Goal: Task Accomplishment & Management: Manage account settings

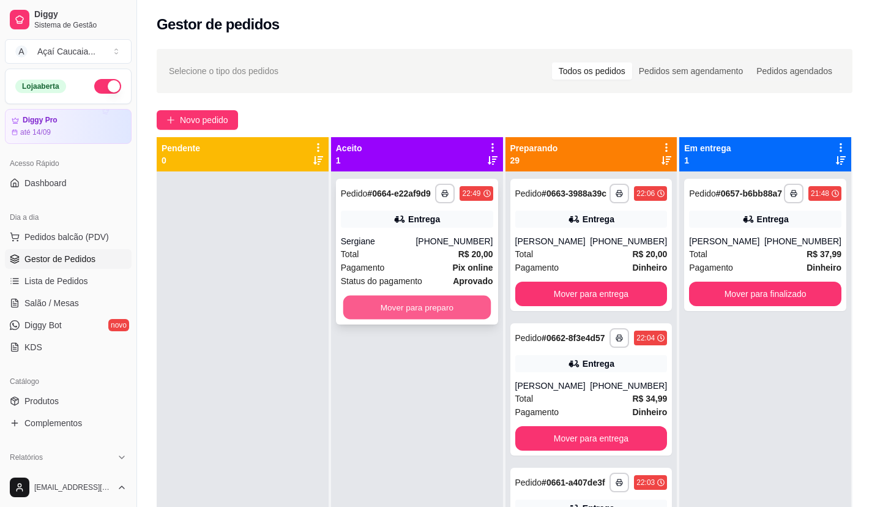
click at [418, 304] on button "Mover para preparo" at bounding box center [416, 307] width 147 height 24
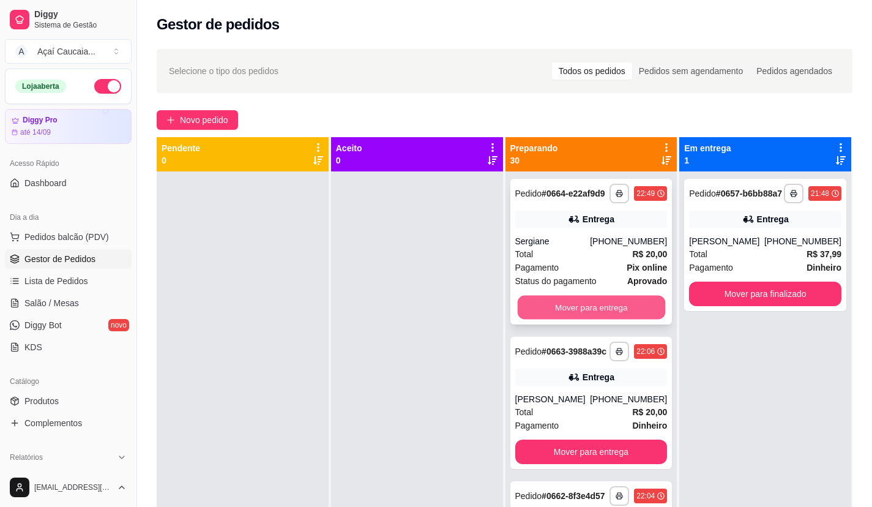
click at [606, 319] on button "Mover para entrega" at bounding box center [590, 307] width 147 height 24
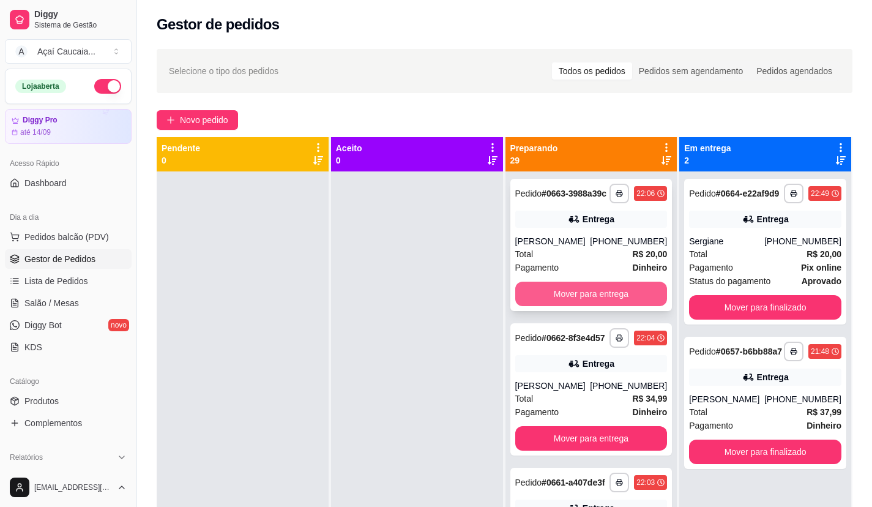
click at [608, 306] on button "Mover para entrega" at bounding box center [591, 293] width 152 height 24
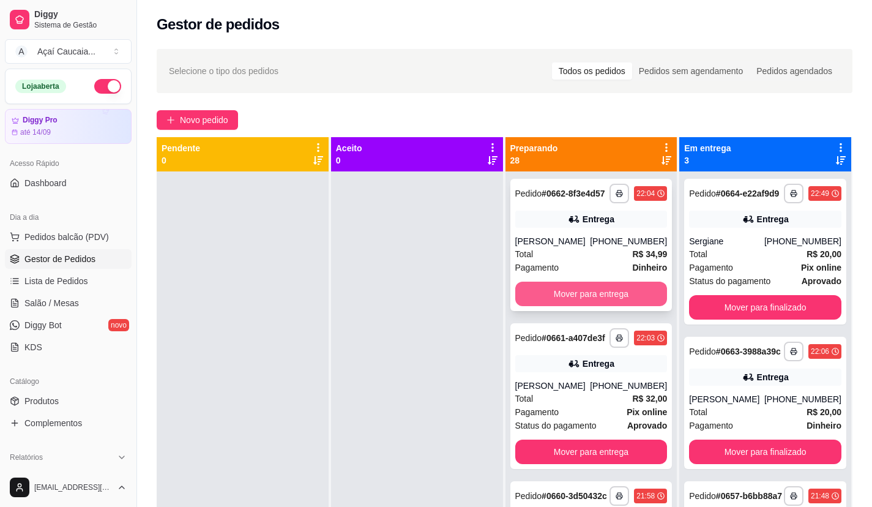
click at [575, 302] on button "Mover para entrega" at bounding box center [591, 293] width 152 height 24
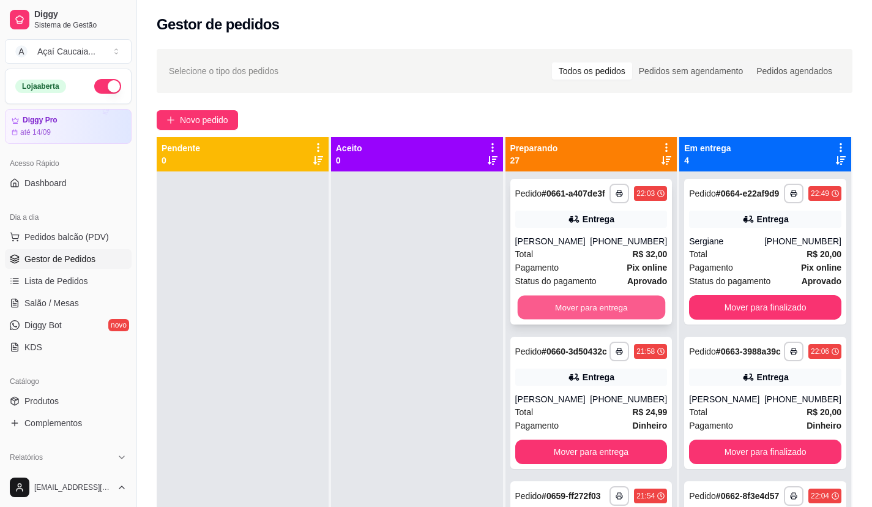
click at [571, 319] on button "Mover para entrega" at bounding box center [590, 307] width 147 height 24
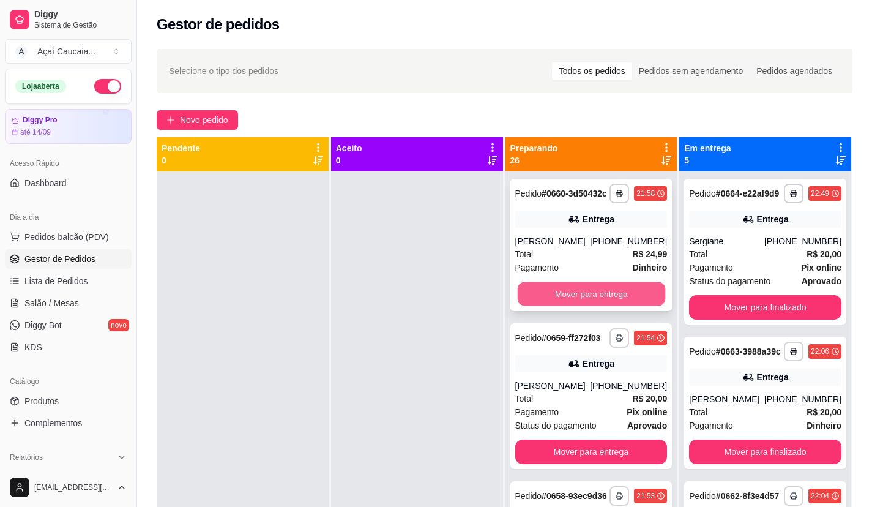
click at [574, 306] on button "Mover para entrega" at bounding box center [590, 294] width 147 height 24
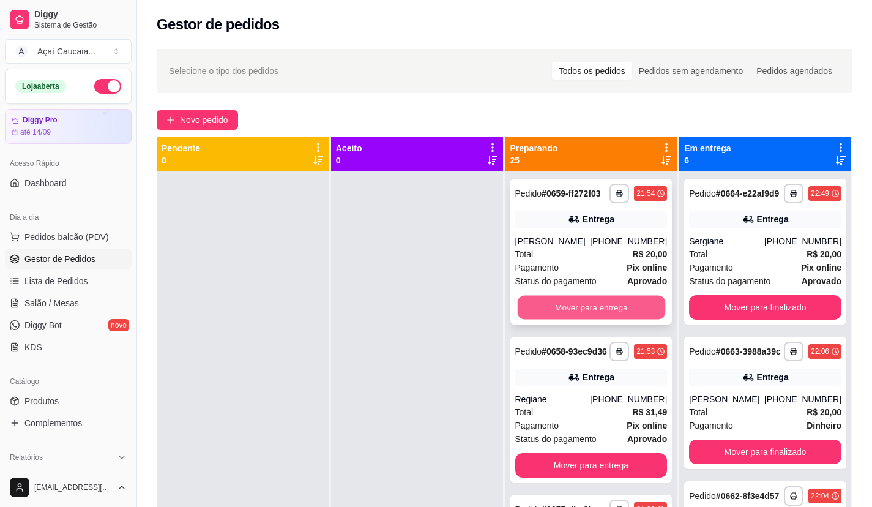
click at [582, 310] on button "Mover para entrega" at bounding box center [590, 307] width 147 height 24
click at [579, 310] on button "Mover para entrega" at bounding box center [591, 307] width 152 height 24
click at [579, 314] on button "Mover para entrega" at bounding box center [590, 307] width 147 height 24
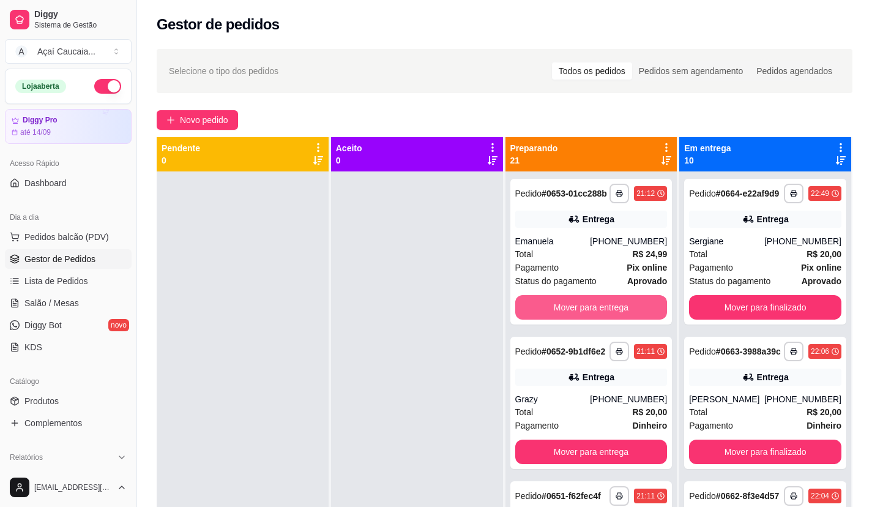
click at [579, 314] on button "Mover para entrega" at bounding box center [591, 307] width 152 height 24
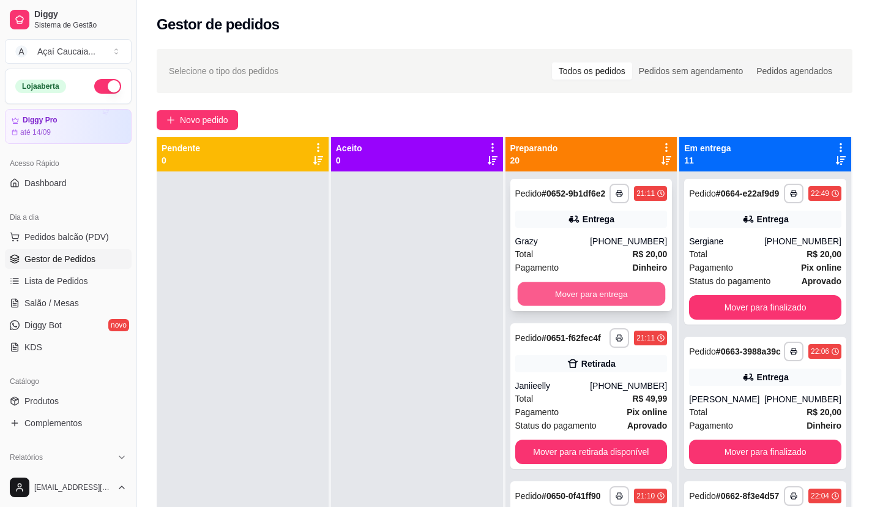
click at [578, 306] on button "Mover para entrega" at bounding box center [590, 294] width 147 height 24
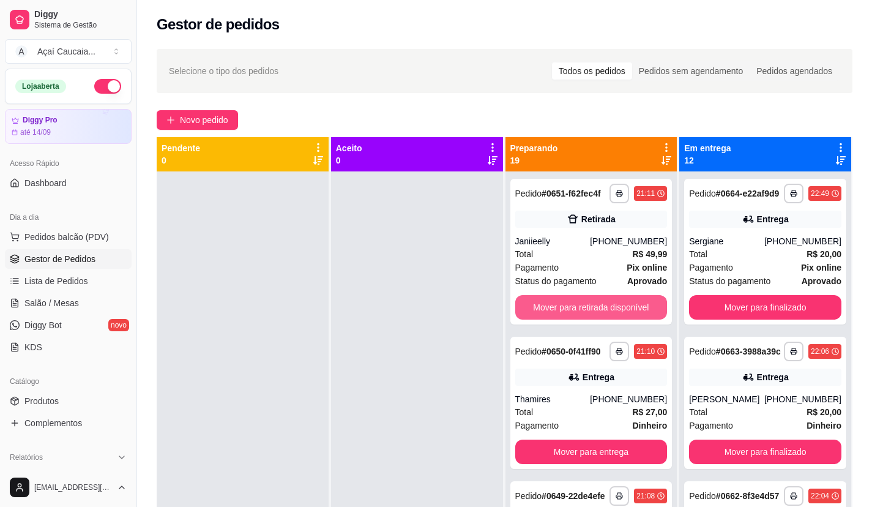
click at [578, 311] on button "Mover para retirada disponível" at bounding box center [591, 307] width 152 height 24
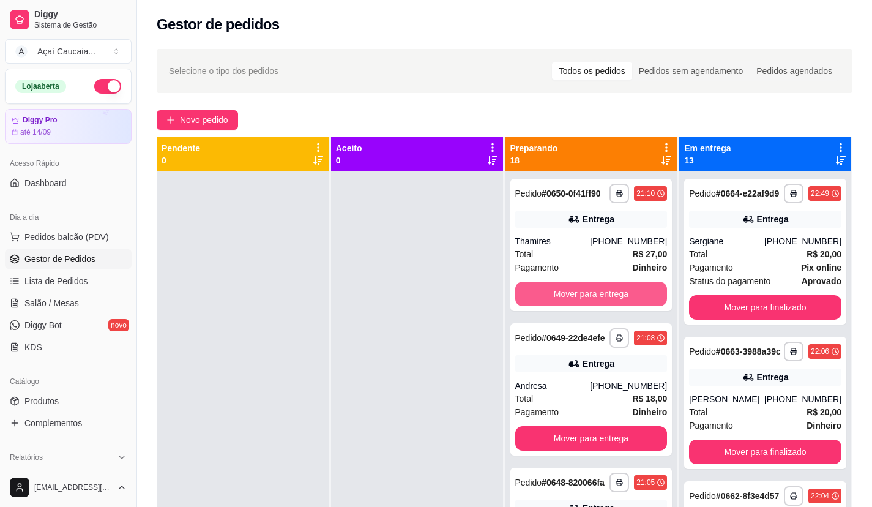
click at [578, 306] on button "Mover para entrega" at bounding box center [591, 293] width 152 height 24
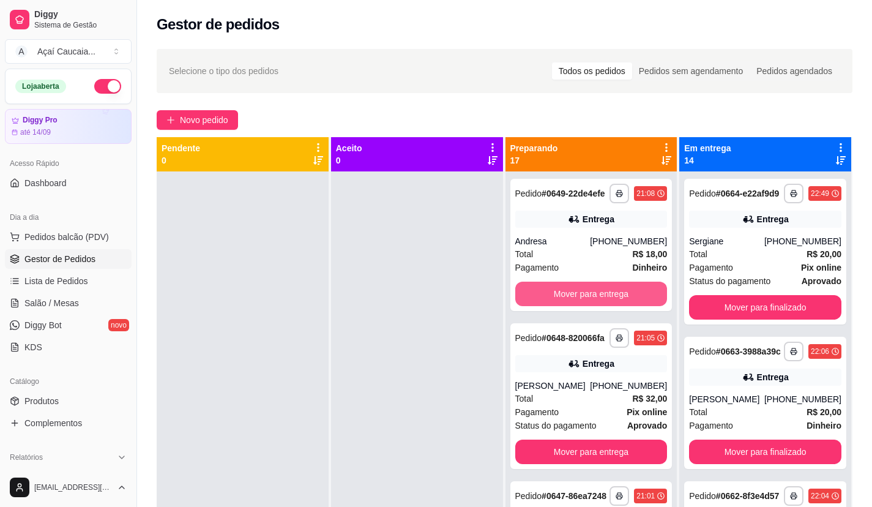
click at [590, 306] on button "Mover para entrega" at bounding box center [591, 293] width 152 height 24
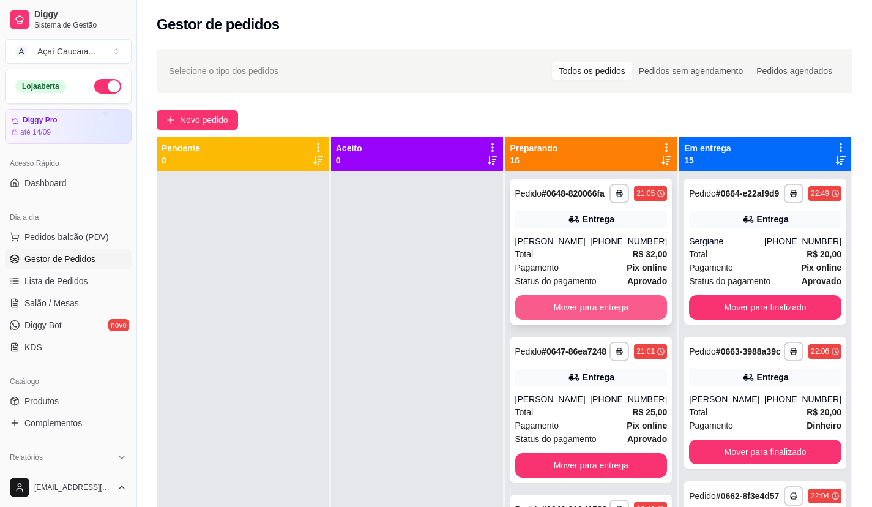
click at [587, 319] on button "Mover para entrega" at bounding box center [591, 307] width 152 height 24
click at [587, 319] on button "Mover para entrega" at bounding box center [590, 307] width 147 height 24
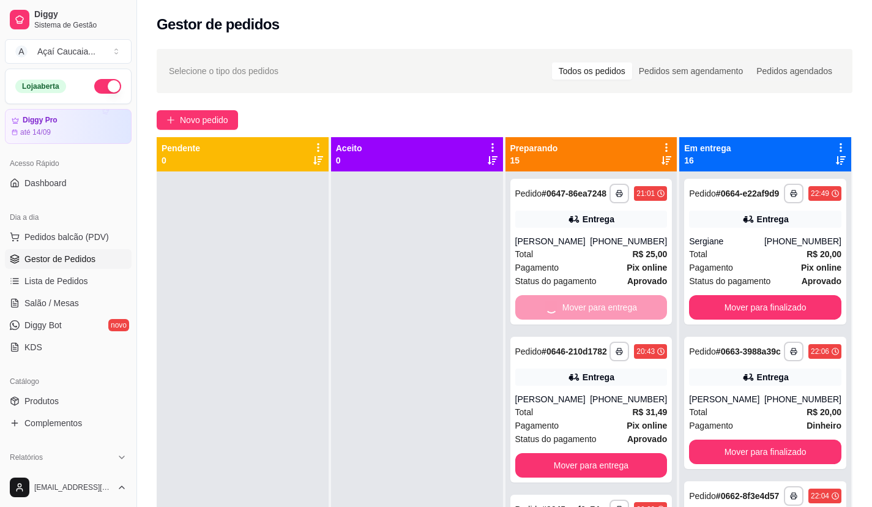
click at [587, 453] on button "Mover para entrega" at bounding box center [591, 465] width 152 height 24
click at [587, 319] on div "Mover para entrega" at bounding box center [591, 307] width 152 height 24
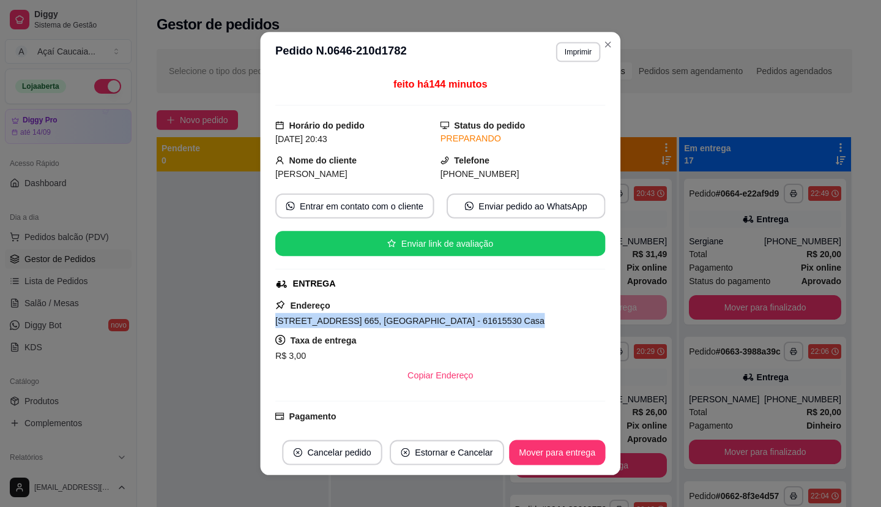
click at [587, 321] on div "[STREET_ADDRESS] 665, [GEOGRAPHIC_DATA] - 61615530 Casa" at bounding box center [440, 320] width 330 height 15
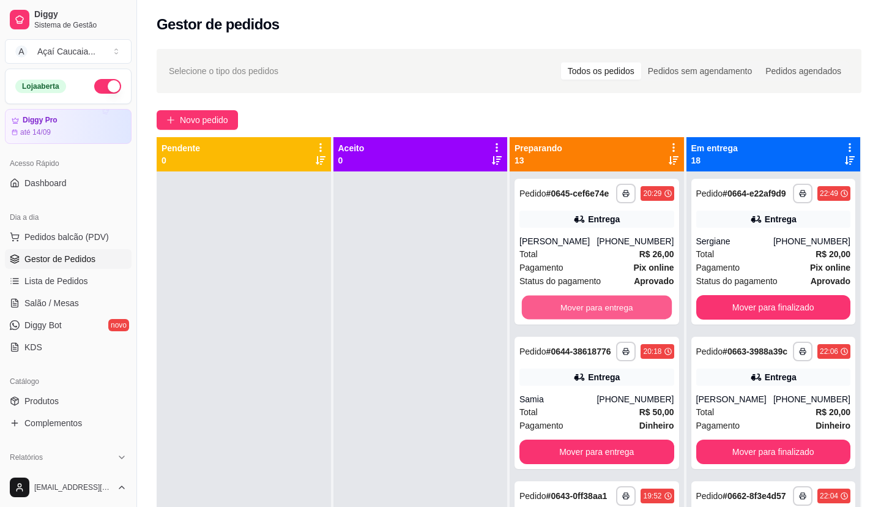
click at [622, 319] on button "Mover para entrega" at bounding box center [597, 307] width 150 height 24
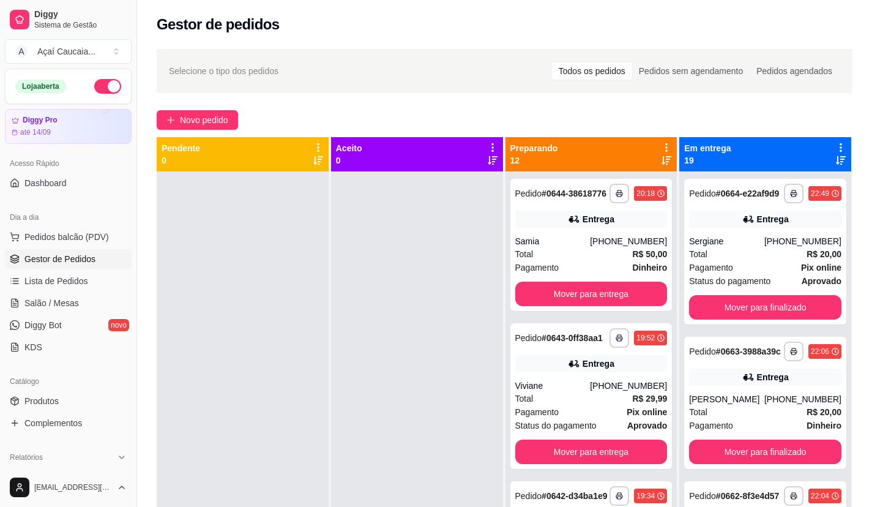
click at [622, 321] on div "**********" at bounding box center [591, 424] width 172 height 507
click at [625, 306] on button "Mover para entrega" at bounding box center [590, 294] width 147 height 24
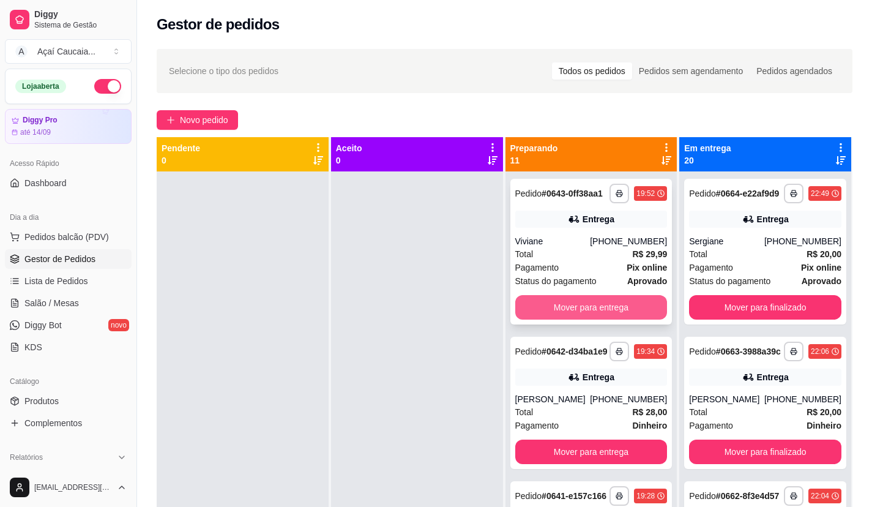
click at [625, 306] on button "Mover para entrega" at bounding box center [591, 307] width 152 height 24
click at [627, 314] on div "Mover para entrega" at bounding box center [591, 307] width 152 height 24
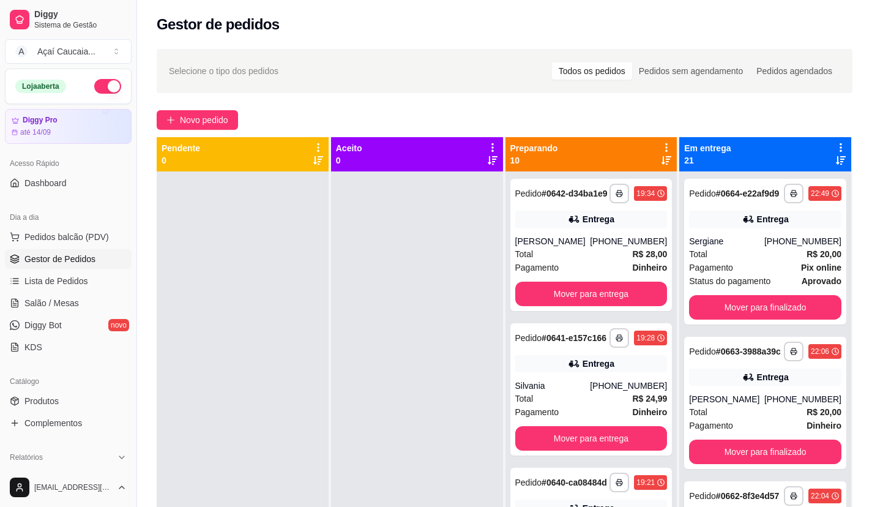
click at [627, 306] on button "Mover para entrega" at bounding box center [591, 293] width 152 height 24
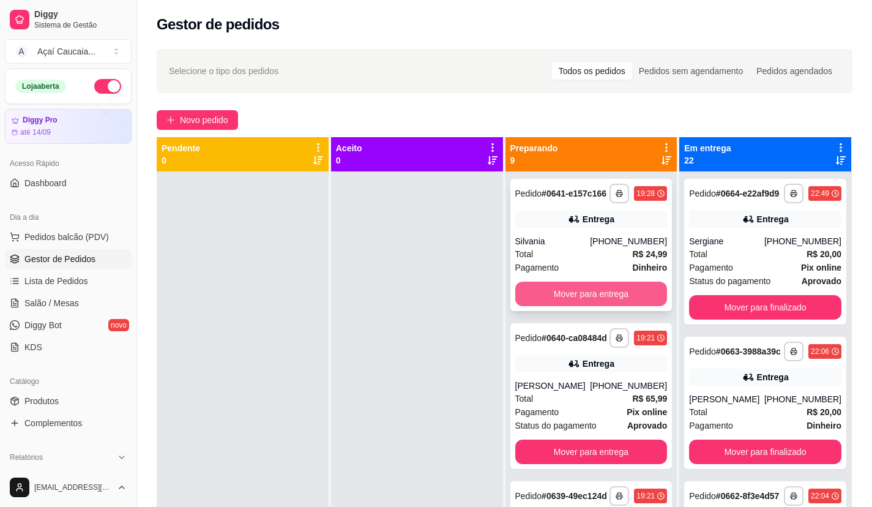
click at [628, 306] on button "Mover para entrega" at bounding box center [591, 293] width 152 height 24
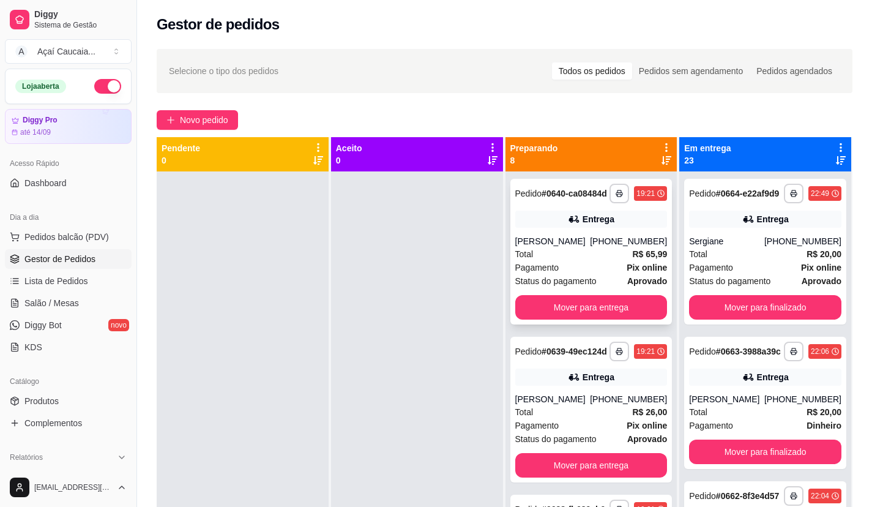
click at [631, 286] on strong "aprovado" at bounding box center [647, 281] width 40 height 10
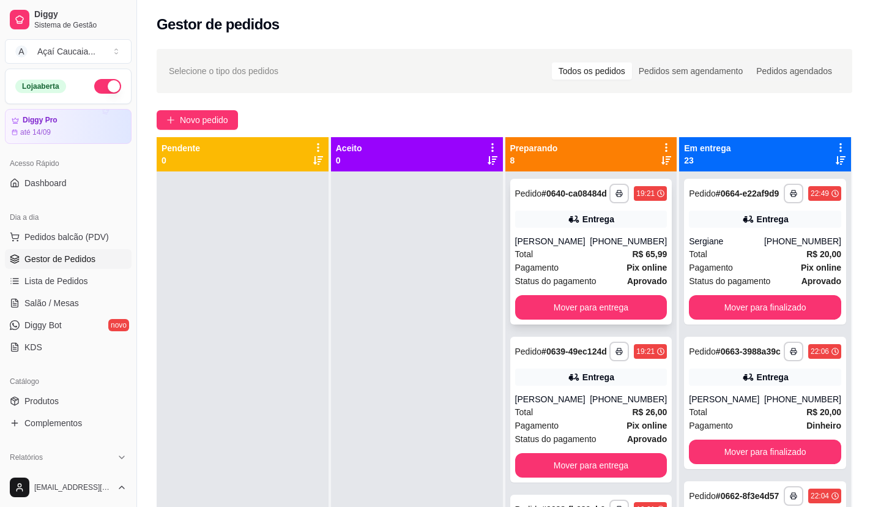
click at [632, 319] on button "Mover para entrega" at bounding box center [591, 307] width 152 height 24
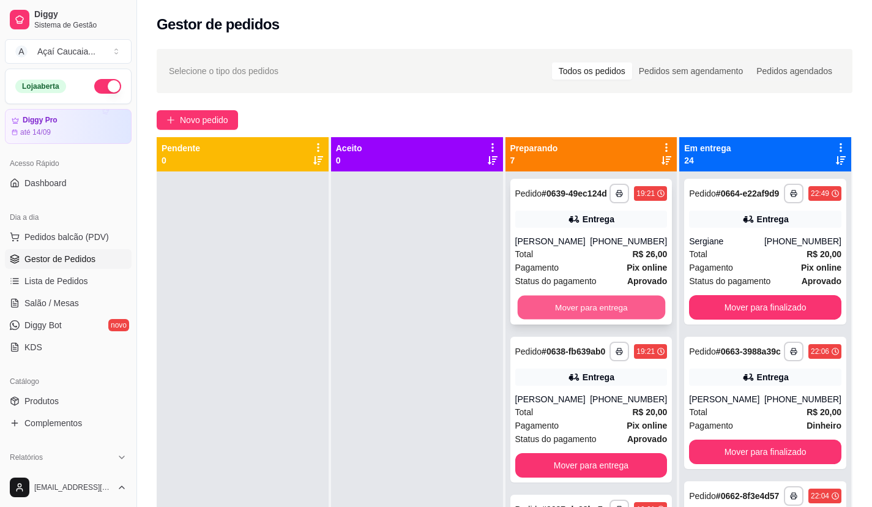
click at [632, 319] on button "Mover para entrega" at bounding box center [590, 307] width 147 height 24
click at [627, 318] on button "Mover para entrega" at bounding box center [590, 307] width 147 height 24
click at [627, 318] on button "Mover para entrega" at bounding box center [591, 307] width 152 height 24
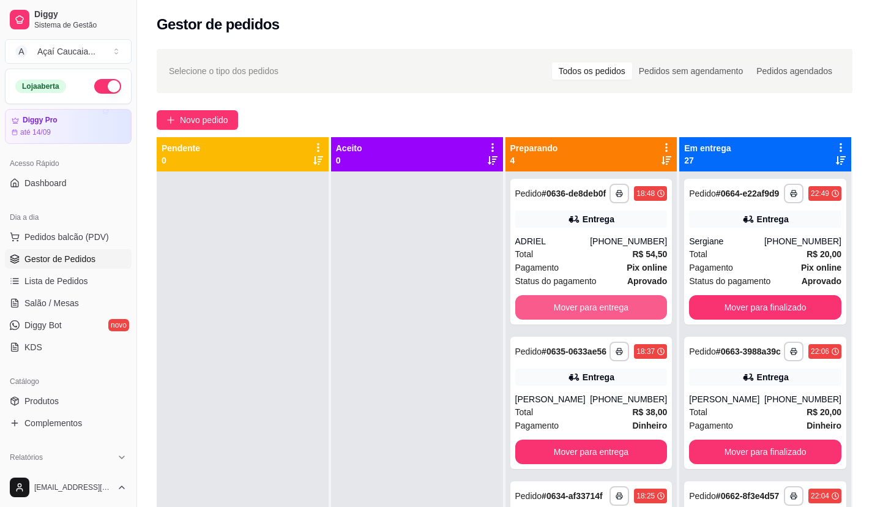
click at [627, 318] on button "Mover para entrega" at bounding box center [591, 307] width 152 height 24
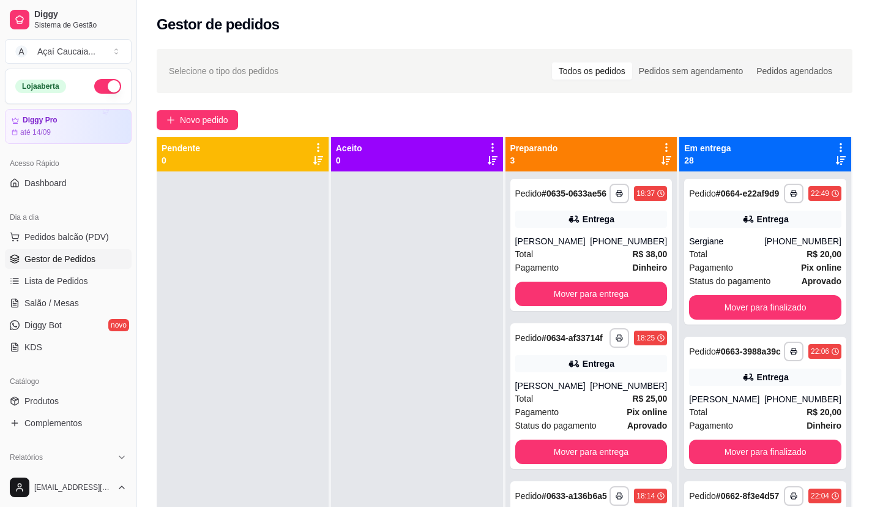
click at [627, 311] on div "**********" at bounding box center [591, 245] width 162 height 132
click at [627, 306] on button "Mover para entrega" at bounding box center [591, 293] width 152 height 24
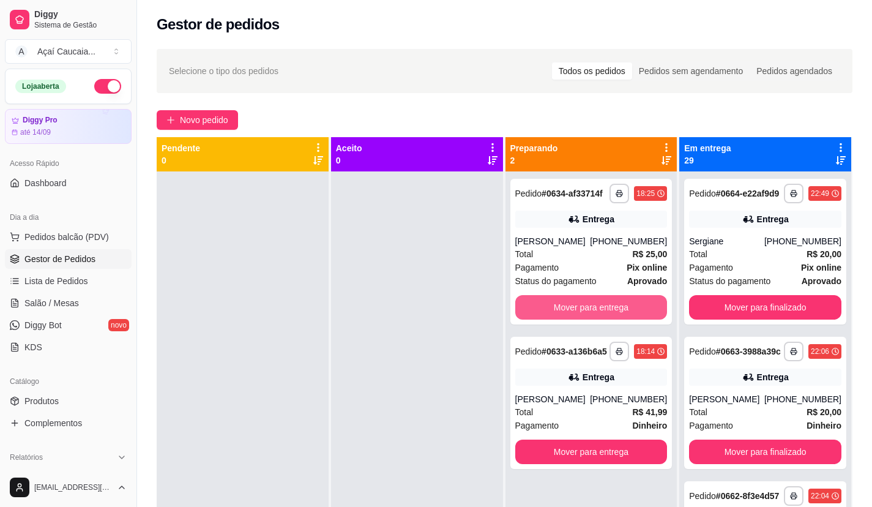
click at [627, 309] on button "Mover para entrega" at bounding box center [591, 307] width 152 height 24
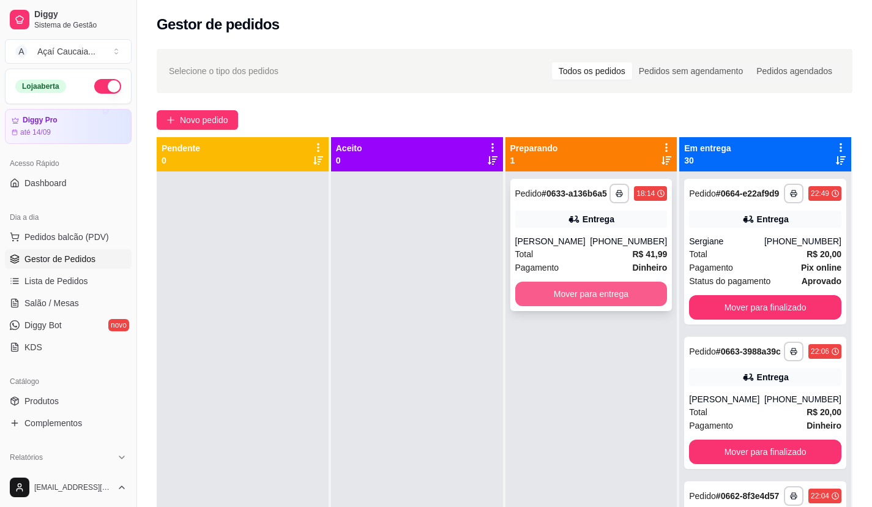
click at [627, 296] on button "Mover para entrega" at bounding box center [591, 293] width 152 height 24
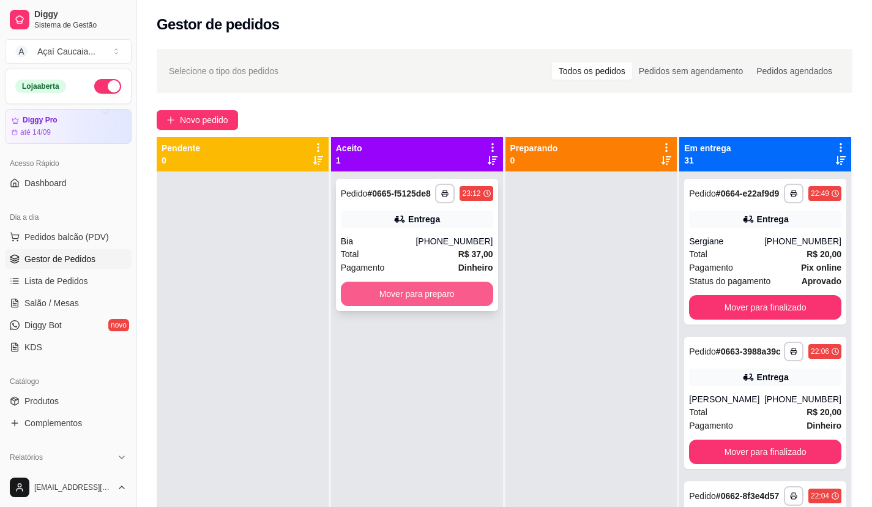
click at [453, 284] on button "Mover para preparo" at bounding box center [417, 293] width 152 height 24
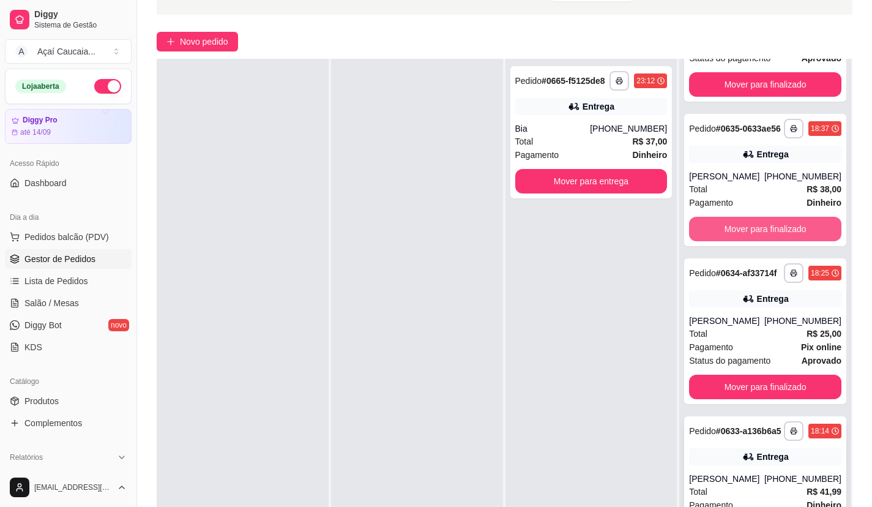
scroll to position [187, 0]
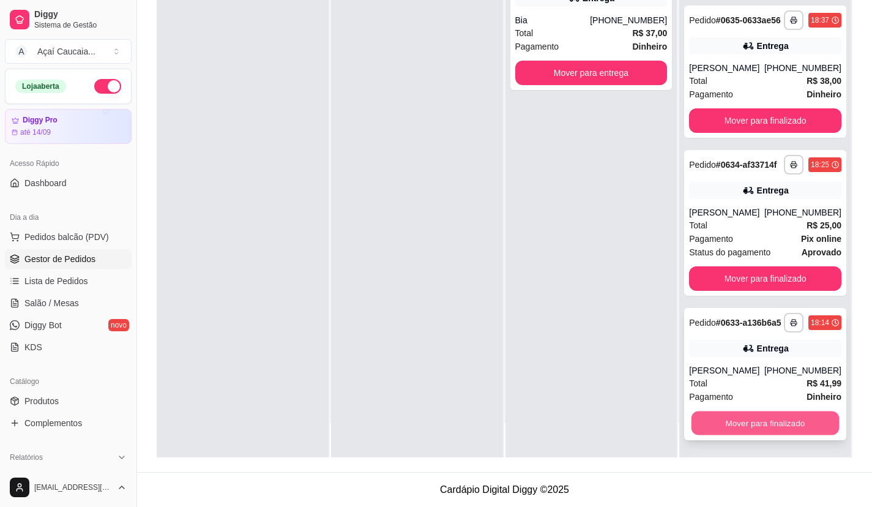
click at [774, 412] on button "Mover para finalizado" at bounding box center [764, 423] width 147 height 24
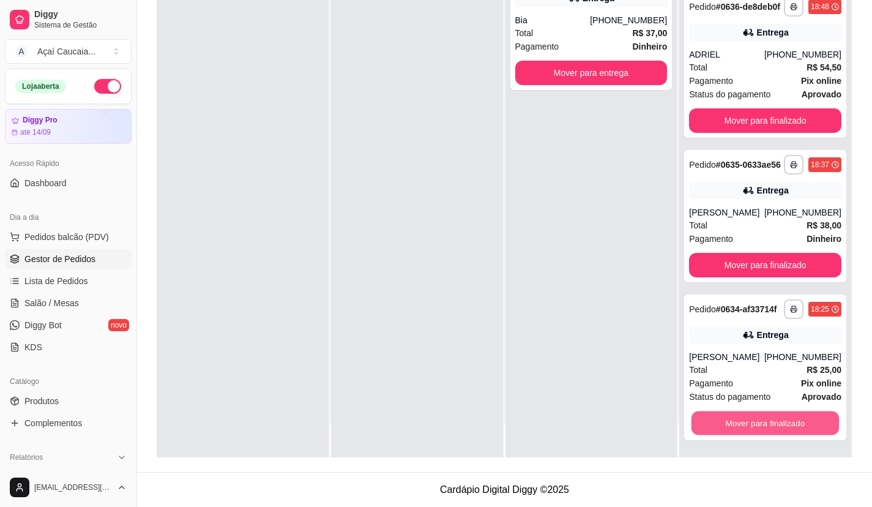
click at [775, 417] on button "Mover para finalizado" at bounding box center [764, 423] width 147 height 24
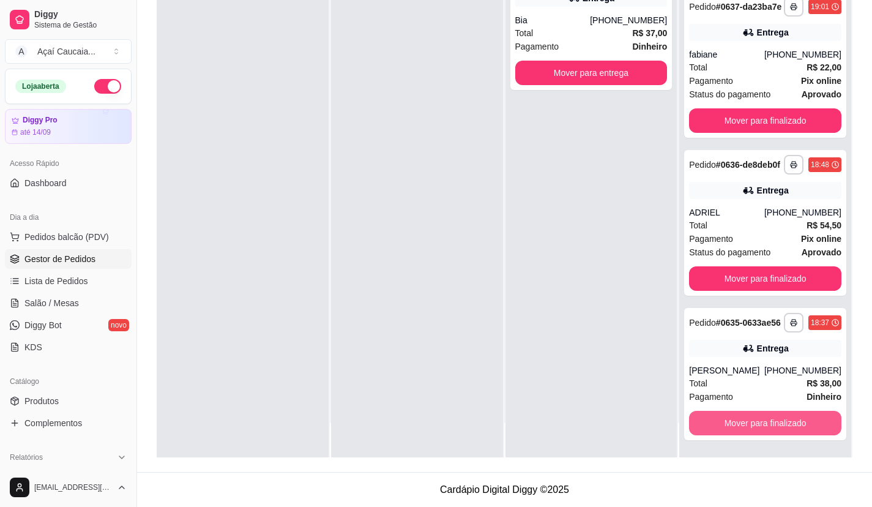
scroll to position [4243, 0]
click at [775, 417] on button "Mover para finalizado" at bounding box center [765, 422] width 152 height 24
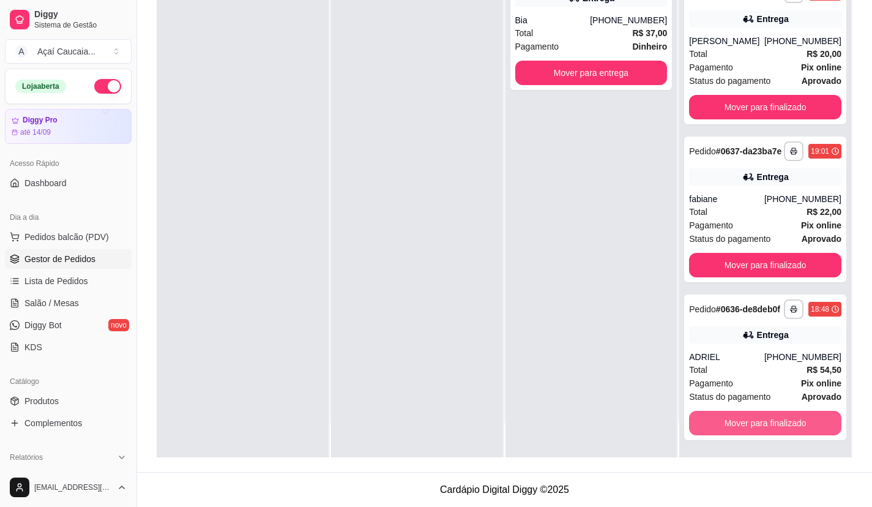
scroll to position [4077, 0]
click at [775, 417] on button "Mover para finalizado" at bounding box center [764, 423] width 147 height 24
click at [775, 417] on button "Mover para finalizado" at bounding box center [765, 422] width 152 height 24
click at [775, 417] on button "Mover para finalizado" at bounding box center [764, 423] width 147 height 24
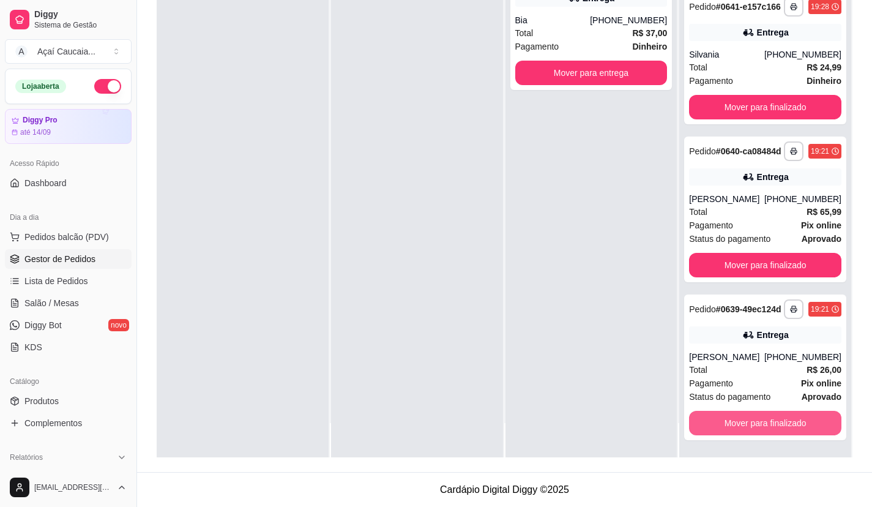
click at [775, 417] on button "Mover para finalizado" at bounding box center [765, 422] width 152 height 24
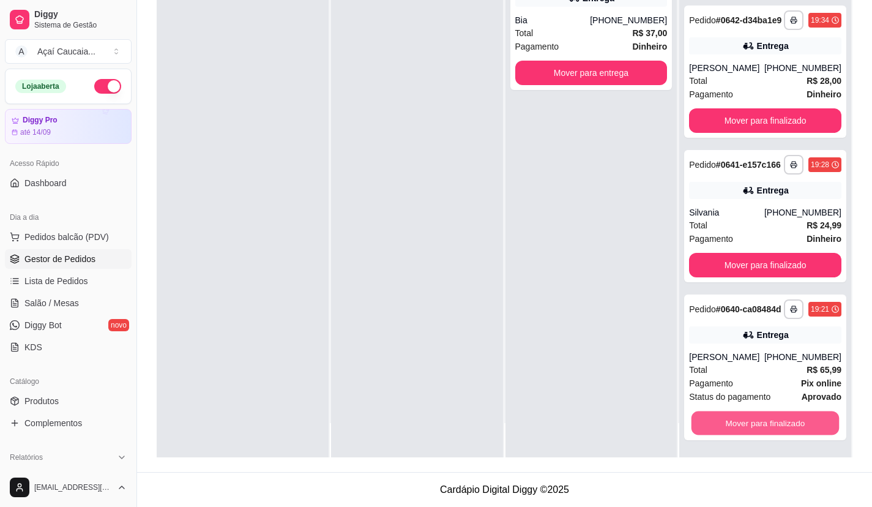
click at [775, 417] on button "Mover para finalizado" at bounding box center [764, 423] width 147 height 24
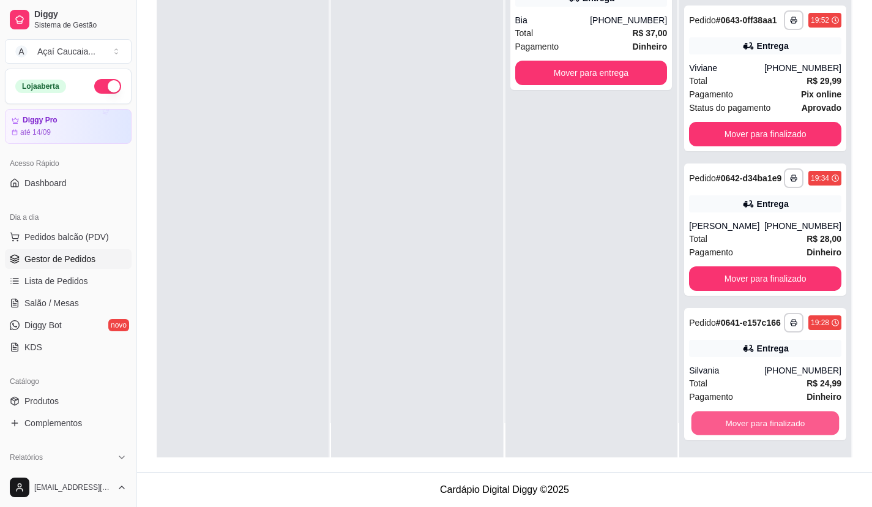
click at [775, 417] on button "Mover para finalizado" at bounding box center [764, 423] width 147 height 24
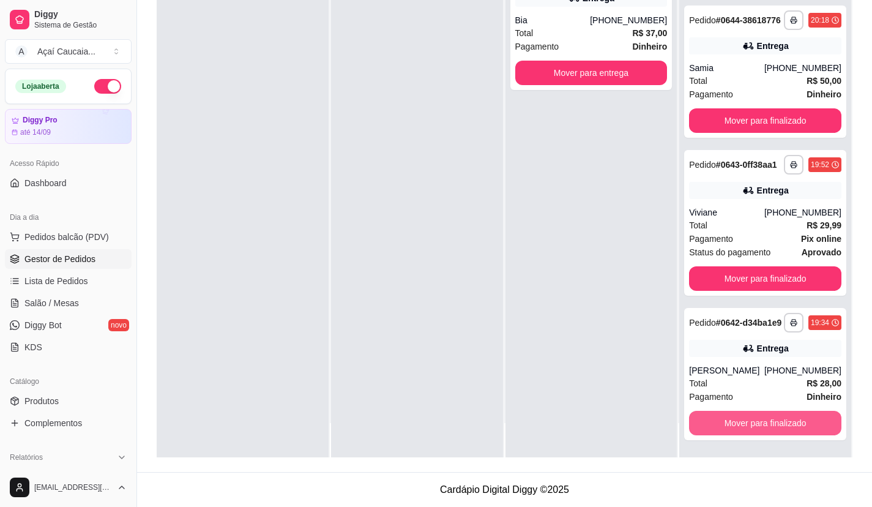
click at [775, 417] on button "Mover para finalizado" at bounding box center [765, 422] width 152 height 24
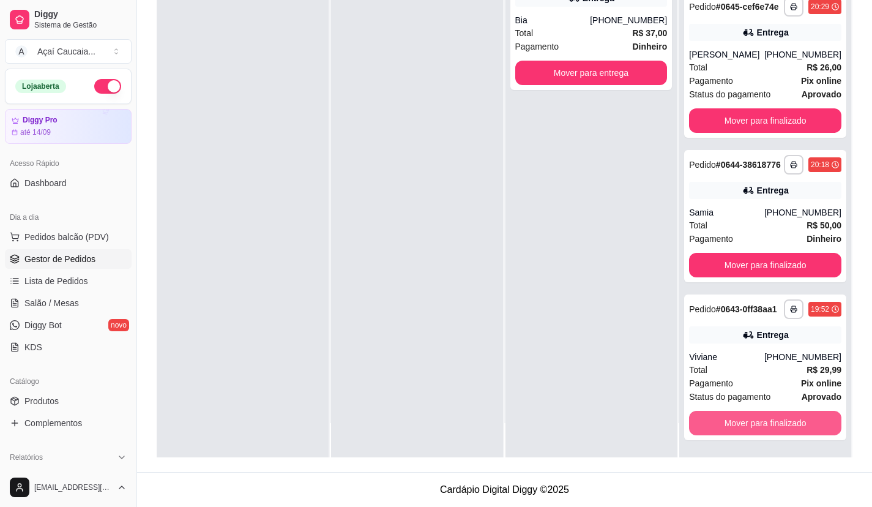
click at [775, 417] on button "Mover para finalizado" at bounding box center [765, 422] width 152 height 24
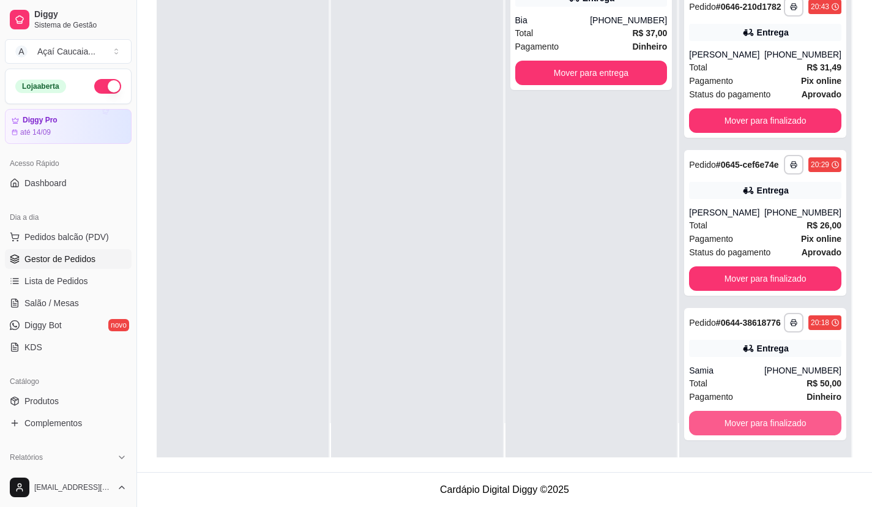
scroll to position [2751, 0]
click at [775, 417] on button "Mover para finalizado" at bounding box center [765, 422] width 152 height 24
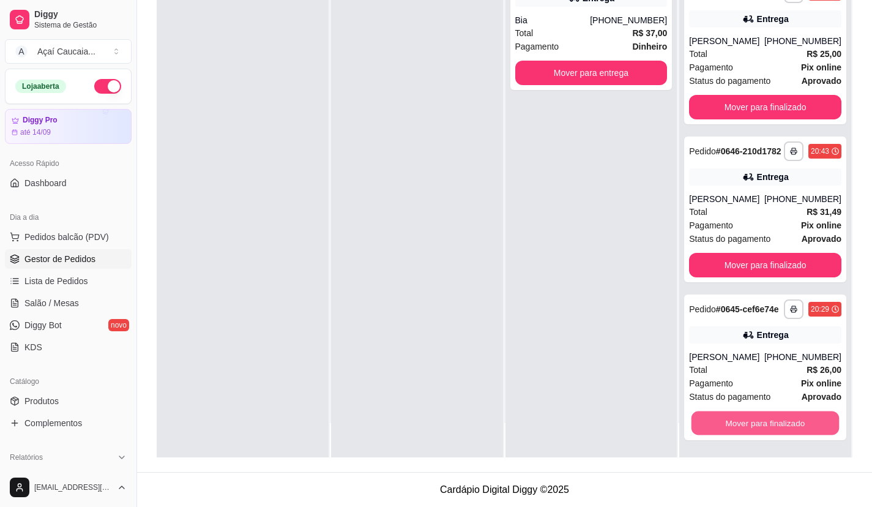
click at [775, 417] on button "Mover para finalizado" at bounding box center [764, 423] width 147 height 24
click at [775, 417] on button "Mover para finalizado" at bounding box center [765, 422] width 152 height 24
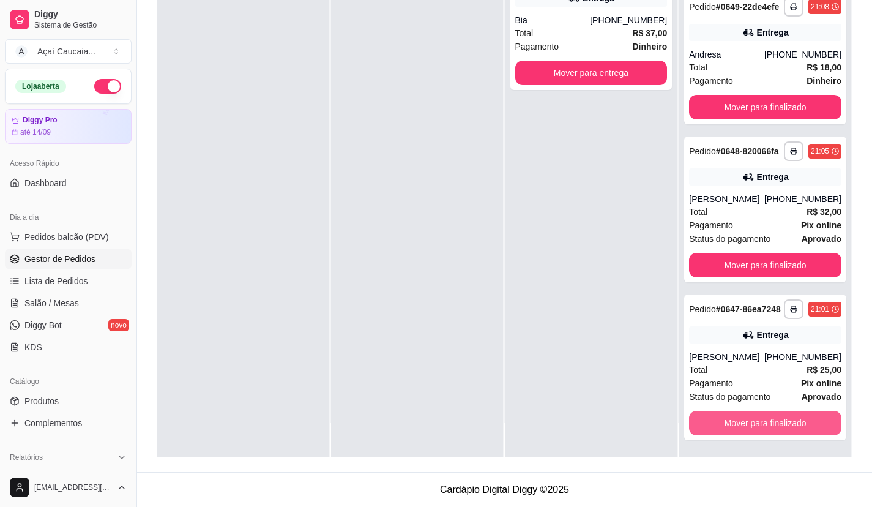
click at [775, 417] on button "Mover para finalizado" at bounding box center [765, 422] width 152 height 24
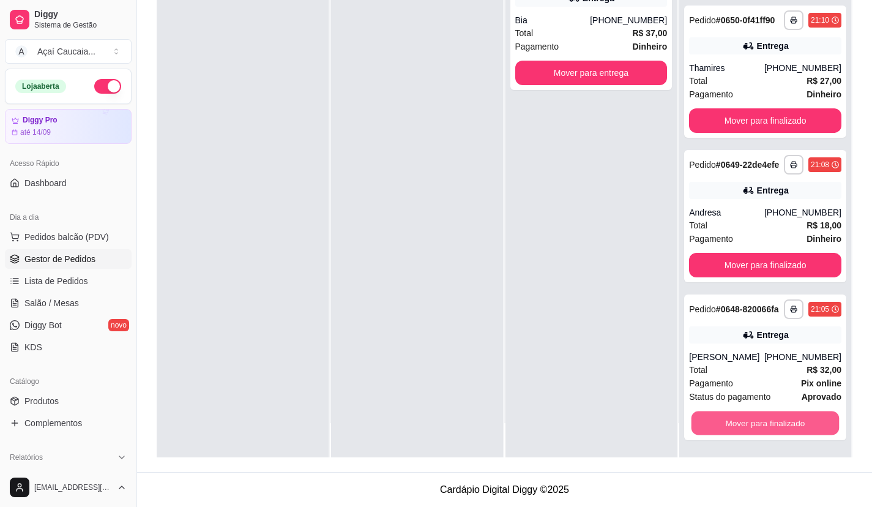
click at [775, 417] on button "Mover para finalizado" at bounding box center [764, 423] width 147 height 24
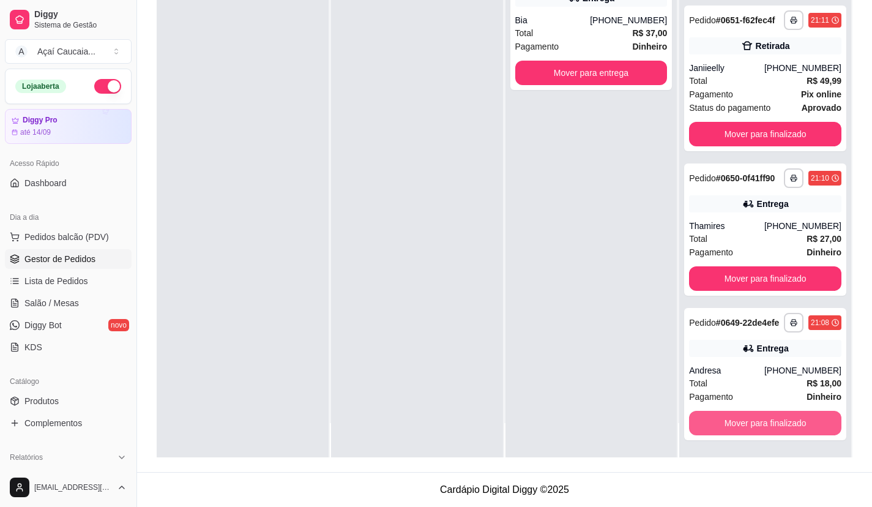
click at [775, 417] on button "Mover para finalizado" at bounding box center [765, 422] width 152 height 24
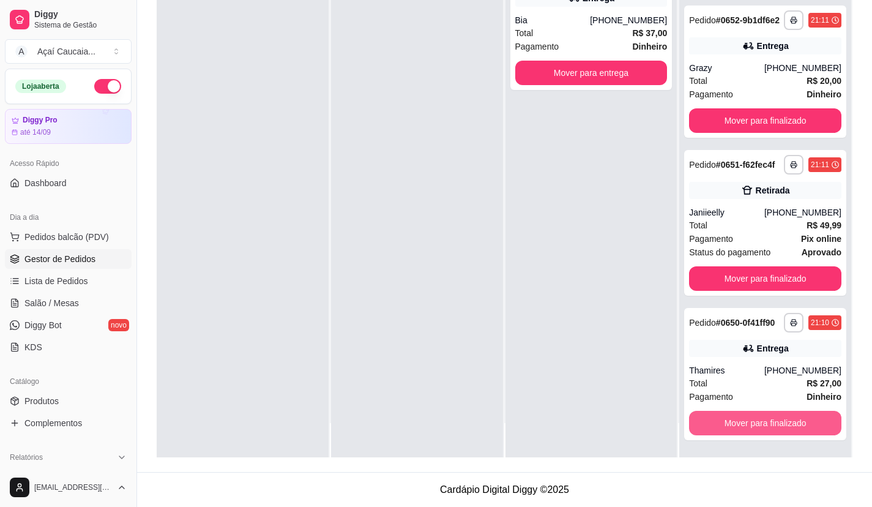
click at [775, 417] on button "Mover para finalizado" at bounding box center [765, 422] width 152 height 24
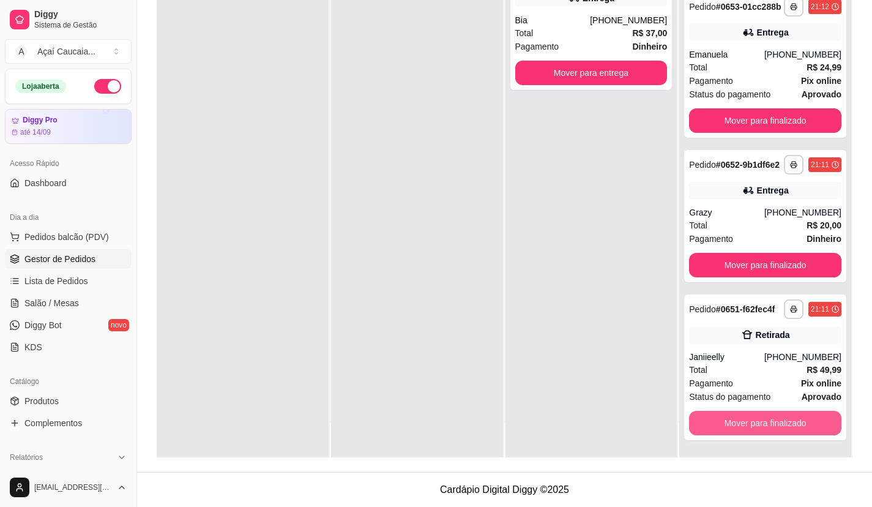
click at [775, 417] on button "Mover para finalizado" at bounding box center [765, 422] width 152 height 24
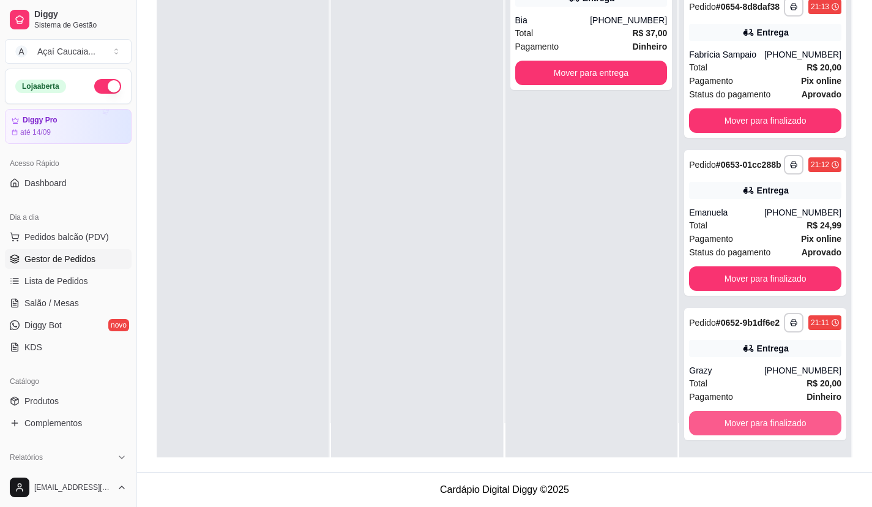
click at [775, 417] on button "Mover para finalizado" at bounding box center [765, 422] width 152 height 24
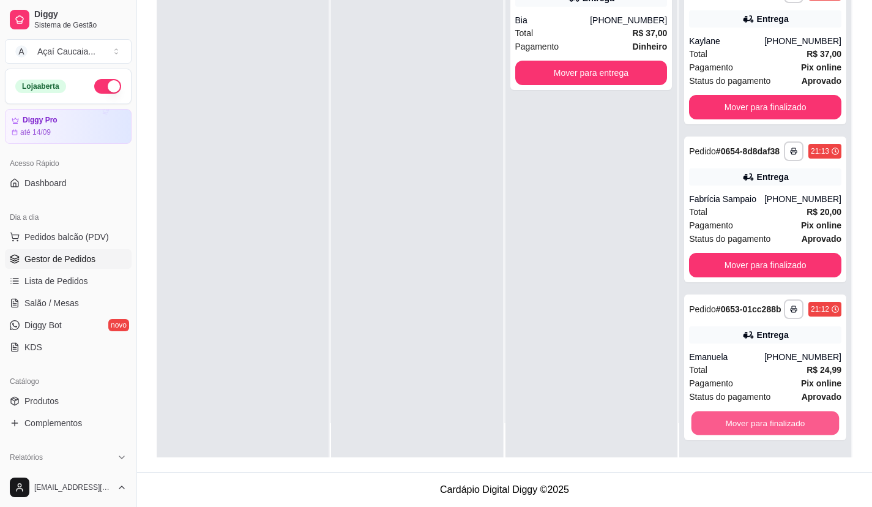
click at [775, 417] on button "Mover para finalizado" at bounding box center [764, 423] width 147 height 24
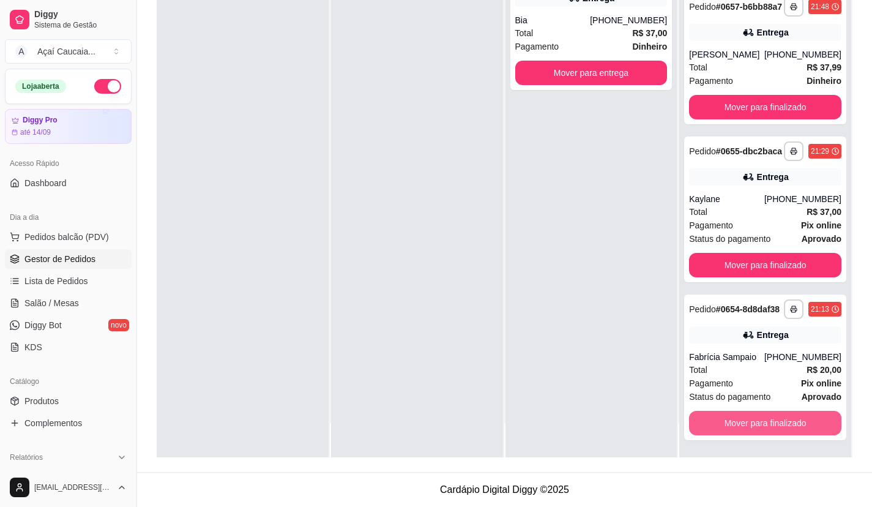
click at [775, 417] on button "Mover para finalizado" at bounding box center [765, 422] width 152 height 24
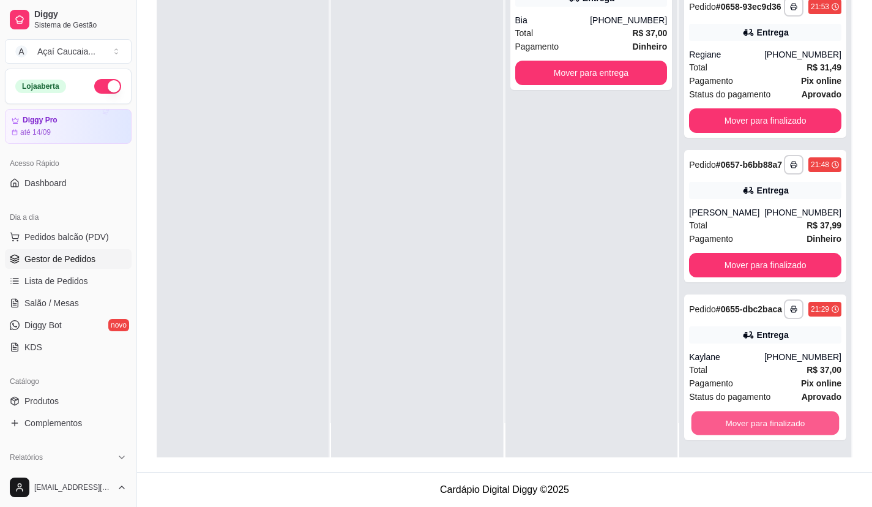
click at [775, 417] on button "Mover para finalizado" at bounding box center [764, 423] width 147 height 24
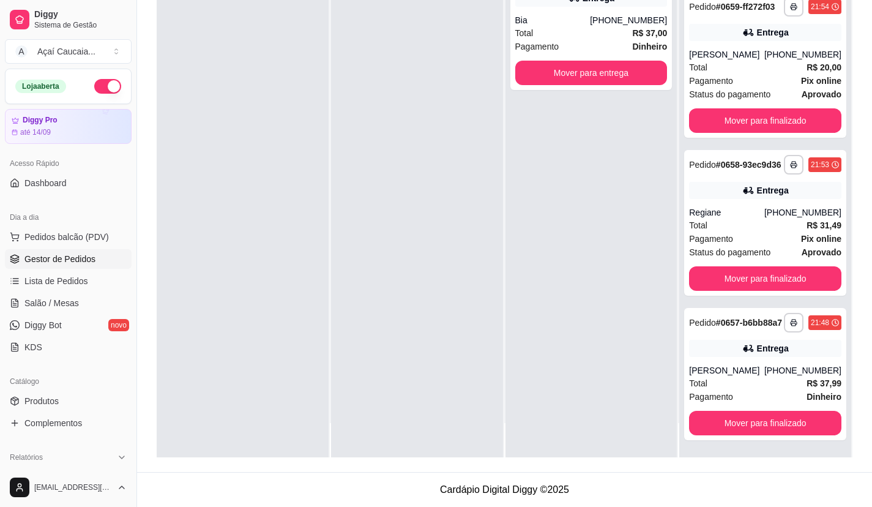
scroll to position [793, 0]
click at [775, 417] on button "Mover para finalizado" at bounding box center [764, 423] width 147 height 24
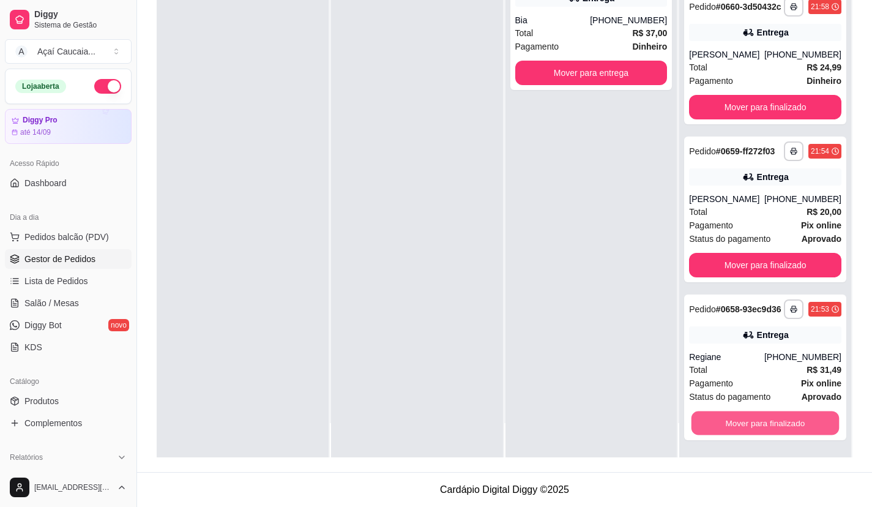
click at [775, 417] on button "Mover para finalizado" at bounding box center [764, 423] width 147 height 24
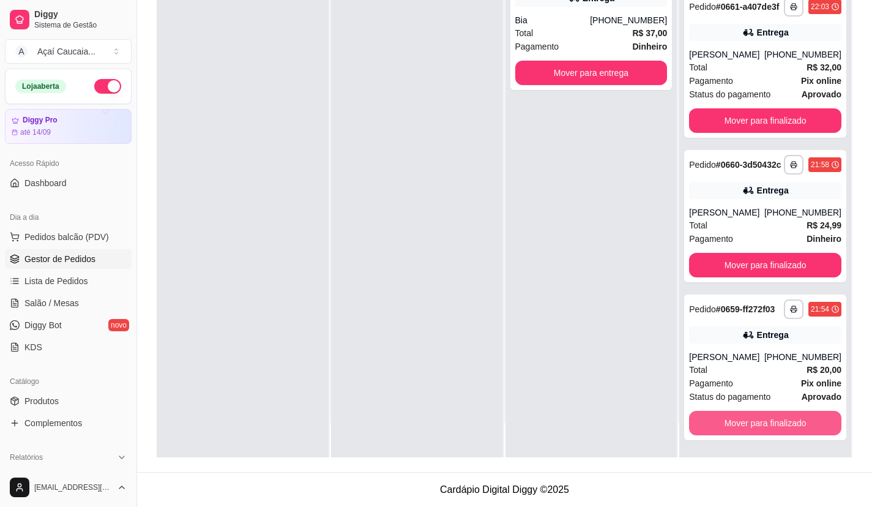
scroll to position [471, 0]
click at [775, 417] on button "Mover para finalizado" at bounding box center [765, 422] width 152 height 24
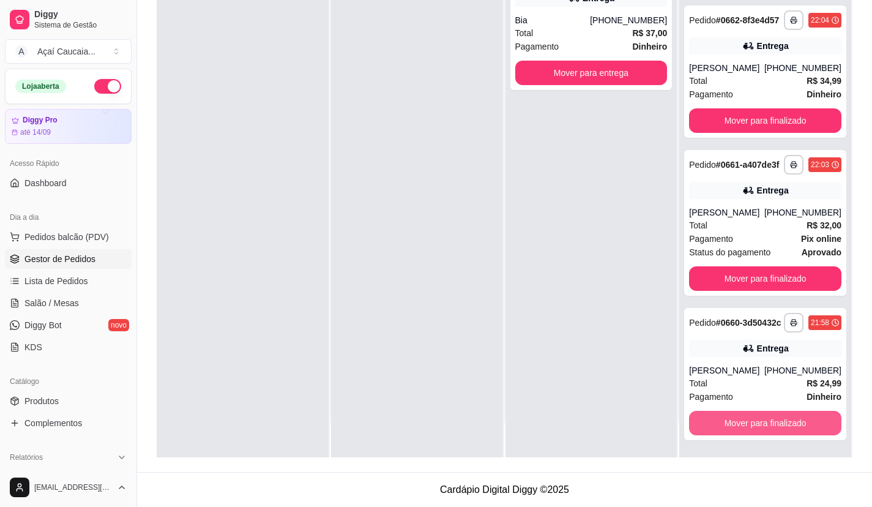
click at [775, 417] on button "Mover para finalizado" at bounding box center [765, 422] width 152 height 24
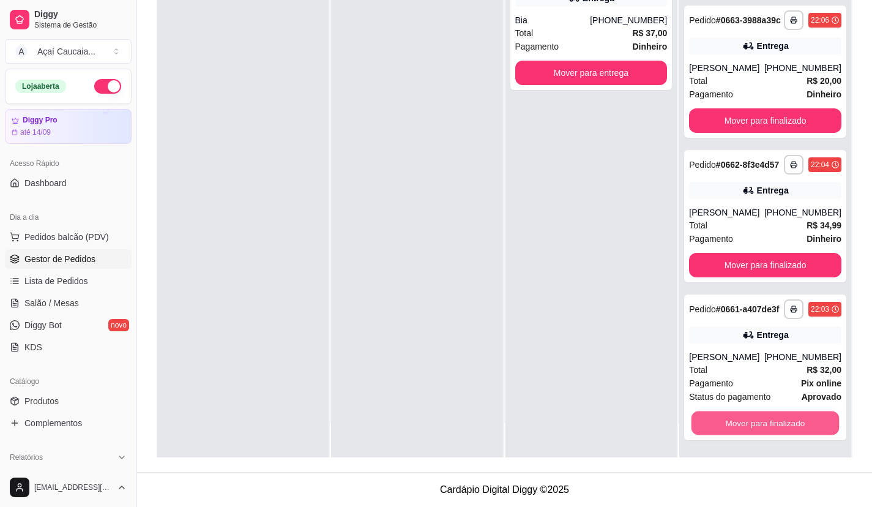
click at [775, 417] on button "Mover para finalizado" at bounding box center [764, 423] width 147 height 24
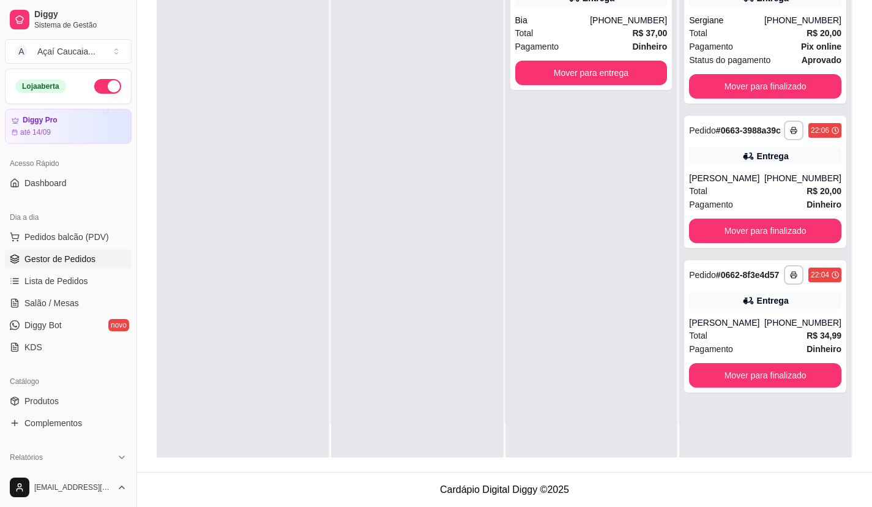
click at [775, 417] on div "**********" at bounding box center [765, 203] width 172 height 507
click at [770, 379] on button "Mover para finalizado" at bounding box center [765, 375] width 152 height 24
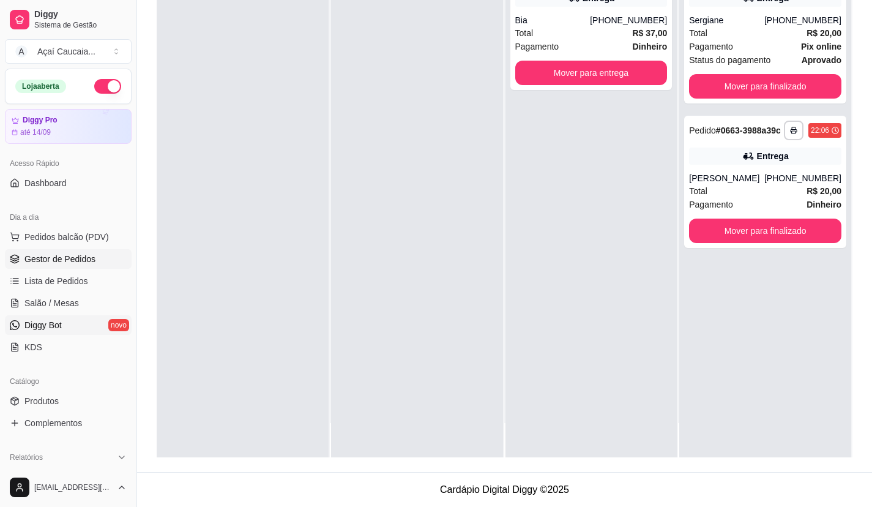
scroll to position [306, 0]
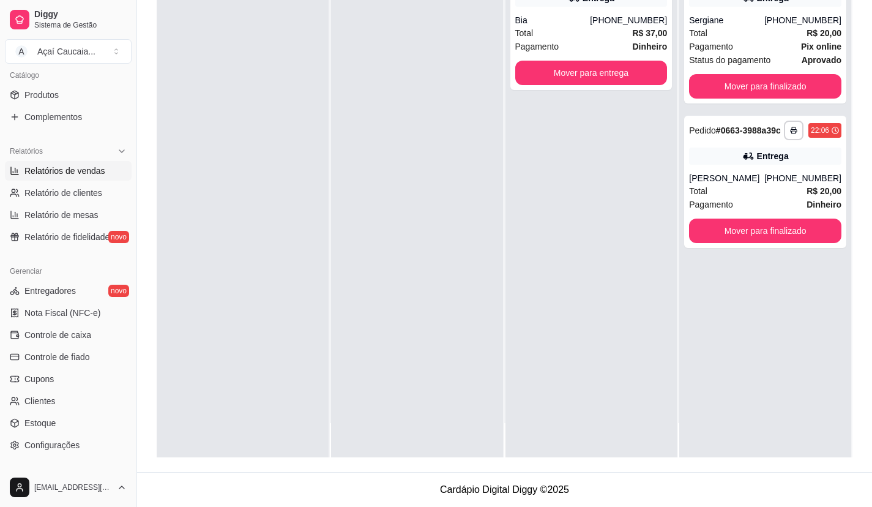
click at [87, 167] on span "Relatórios de vendas" at bounding box center [64, 171] width 81 height 12
select select "ALL"
select select "0"
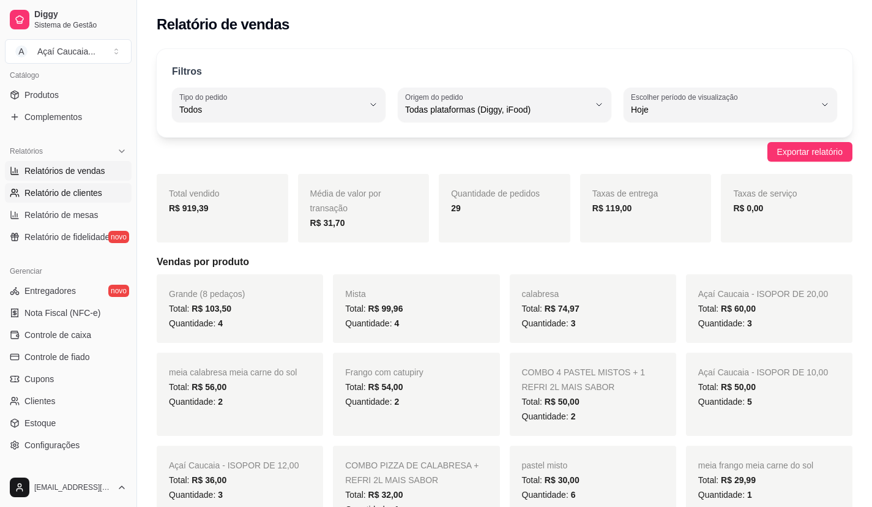
click at [43, 193] on span "Relatório de clientes" at bounding box center [63, 193] width 78 height 12
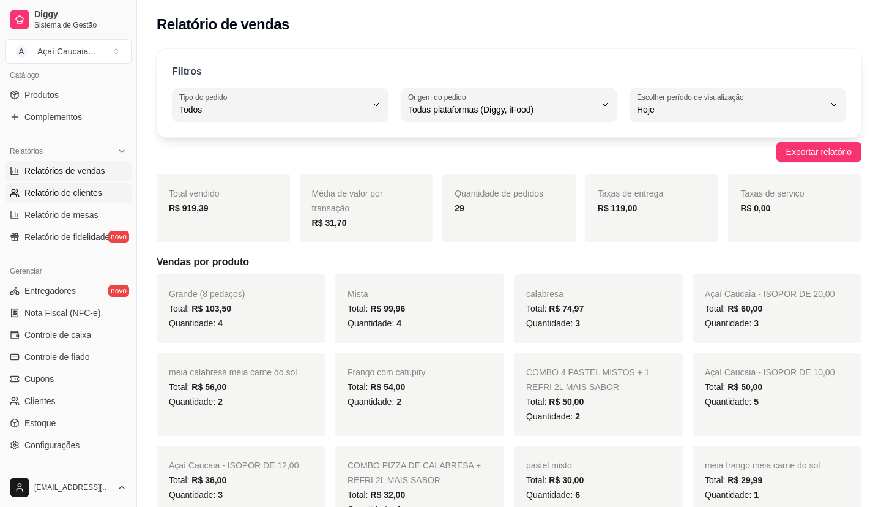
select select "30"
select select "HIGHEST_TOTAL_SPENT_WITH_ORDERS"
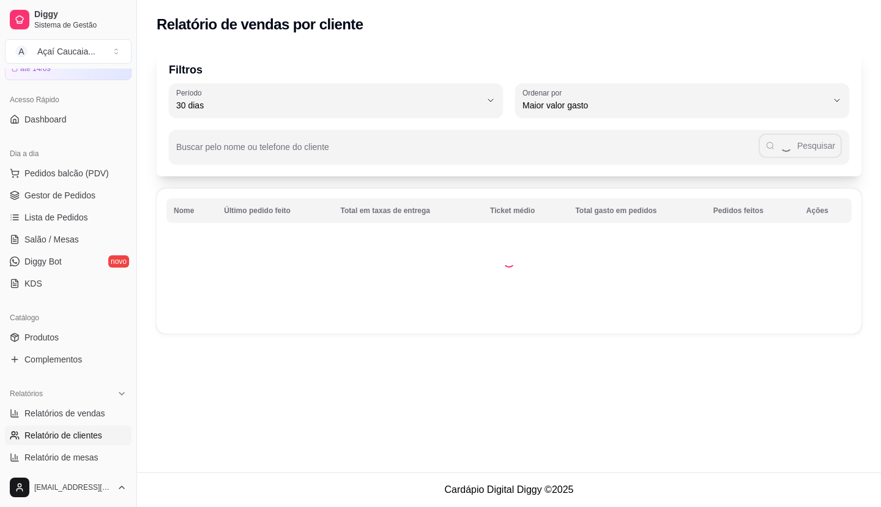
scroll to position [61, 0]
click at [83, 195] on span "Gestor de Pedidos" at bounding box center [59, 197] width 71 height 12
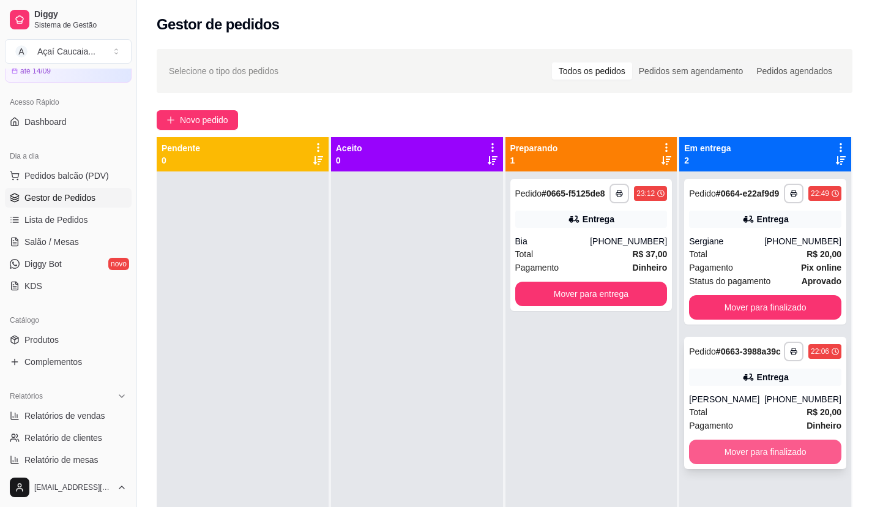
click at [756, 447] on button "Mover para finalizado" at bounding box center [765, 451] width 152 height 24
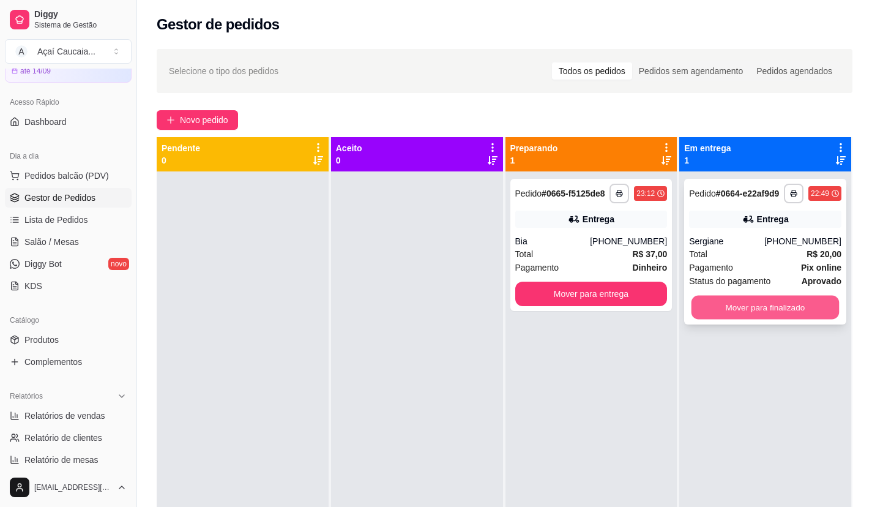
click at [745, 303] on button "Mover para finalizado" at bounding box center [764, 307] width 147 height 24
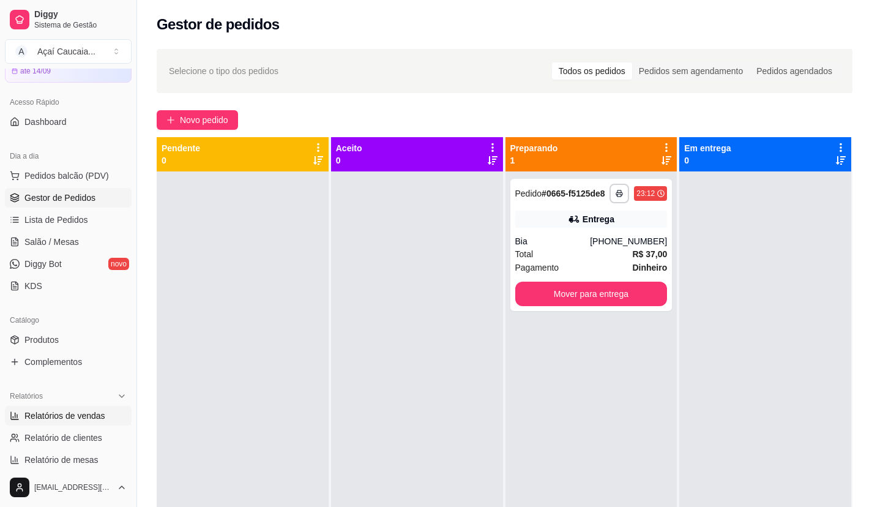
click at [85, 420] on span "Relatórios de vendas" at bounding box center [64, 415] width 81 height 12
select select "ALL"
select select "0"
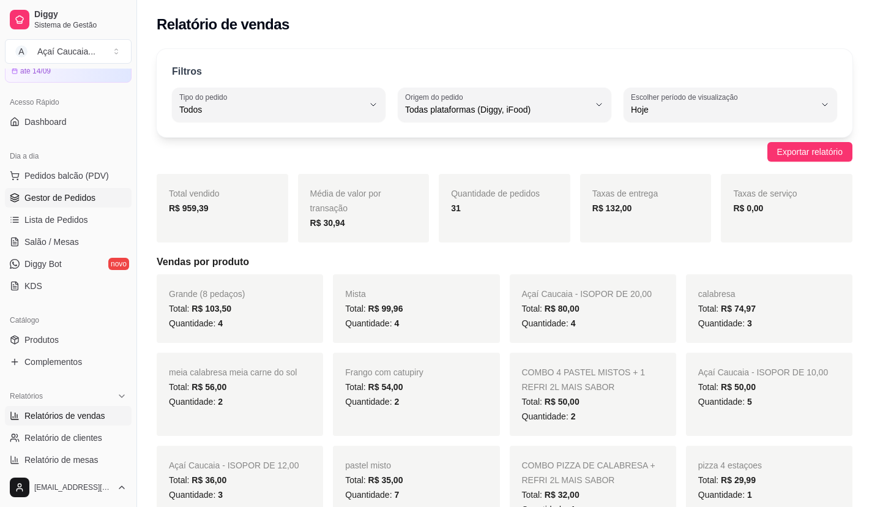
click at [61, 197] on span "Gestor de Pedidos" at bounding box center [59, 197] width 71 height 12
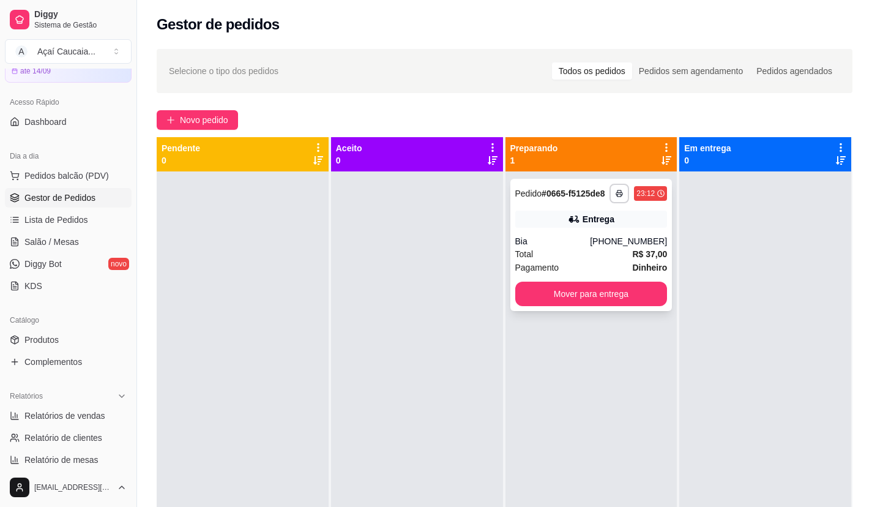
click at [622, 229] on div "**********" at bounding box center [591, 245] width 162 height 132
